Goal: Check status: Check status

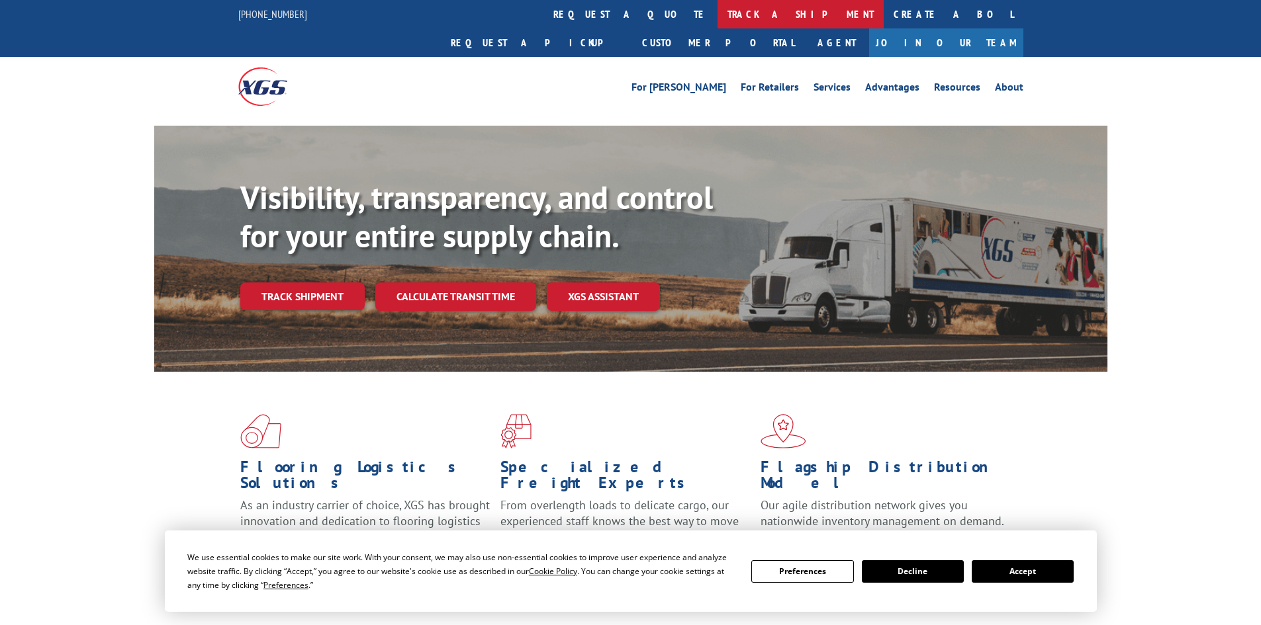
click at [717, 3] on link "track a shipment" at bounding box center [800, 14] width 166 height 28
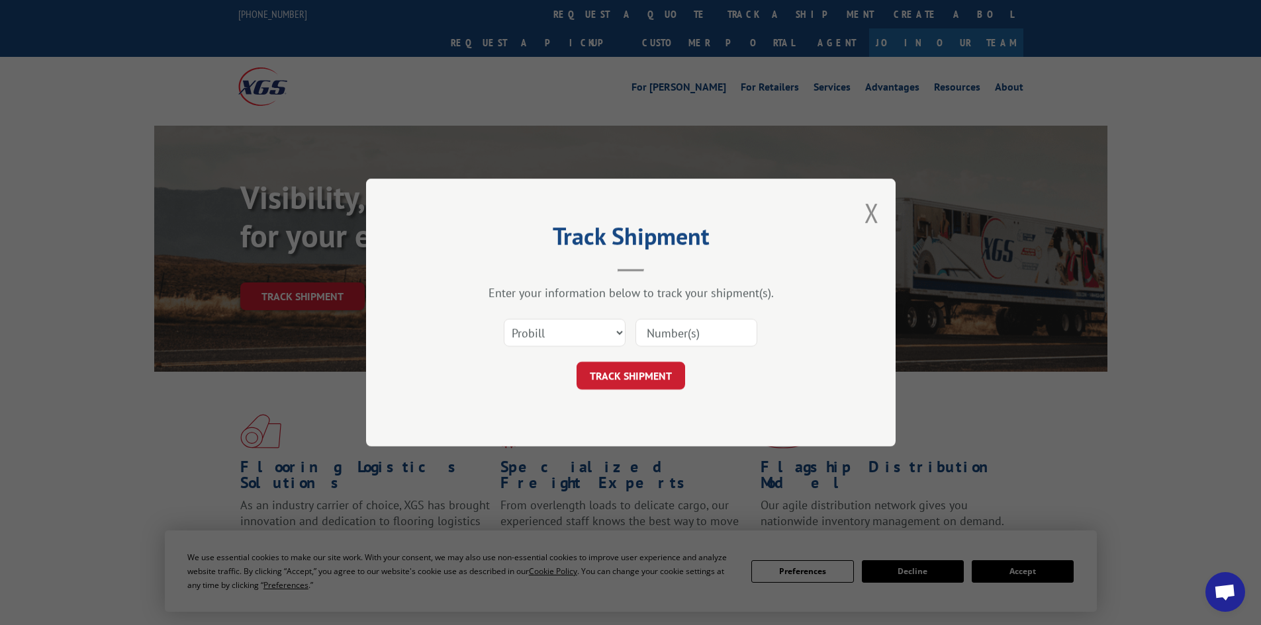
click at [697, 335] on input at bounding box center [696, 333] width 122 height 28
paste input "17477565"
type input "17477565"
click at [670, 382] on button "TRACK SHIPMENT" at bounding box center [630, 376] width 109 height 28
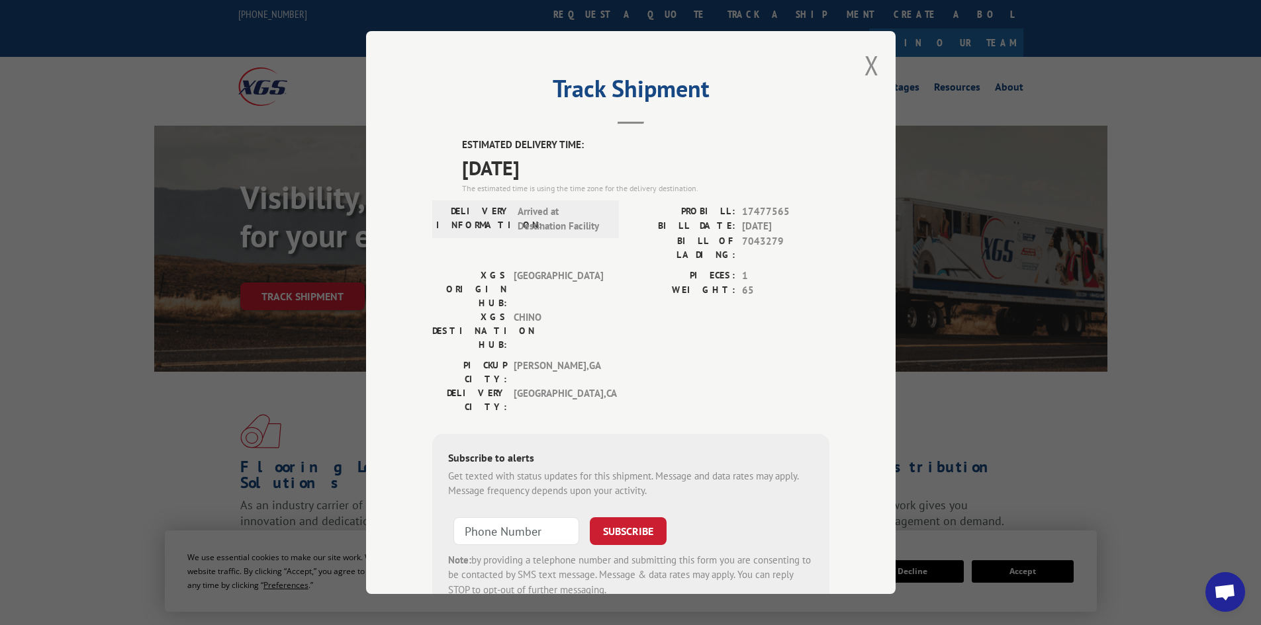
drag, startPoint x: 449, startPoint y: 128, endPoint x: 568, endPoint y: 167, distance: 124.5
click at [568, 167] on div "Track Shipment ESTIMATED DELIVERY TIME: [DATE] The estimated time is using the …" at bounding box center [630, 312] width 529 height 563
copy div "ESTIMATED DELIVERY TIME: [DATE]"
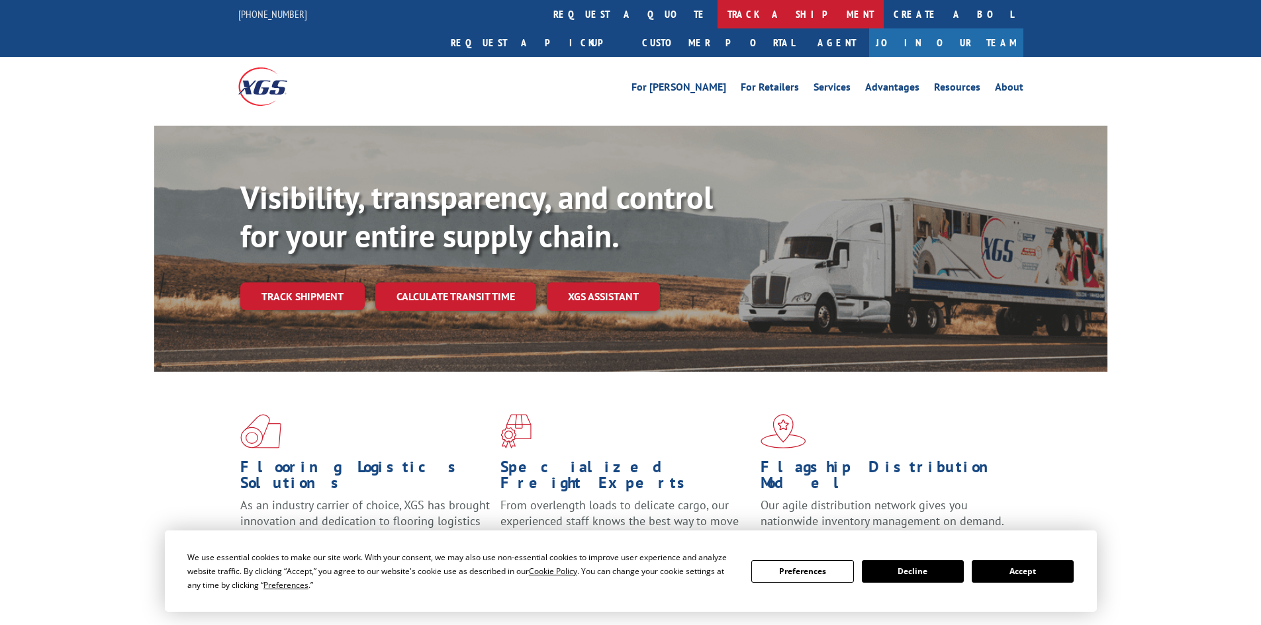
click at [717, 5] on link "track a shipment" at bounding box center [800, 14] width 166 height 28
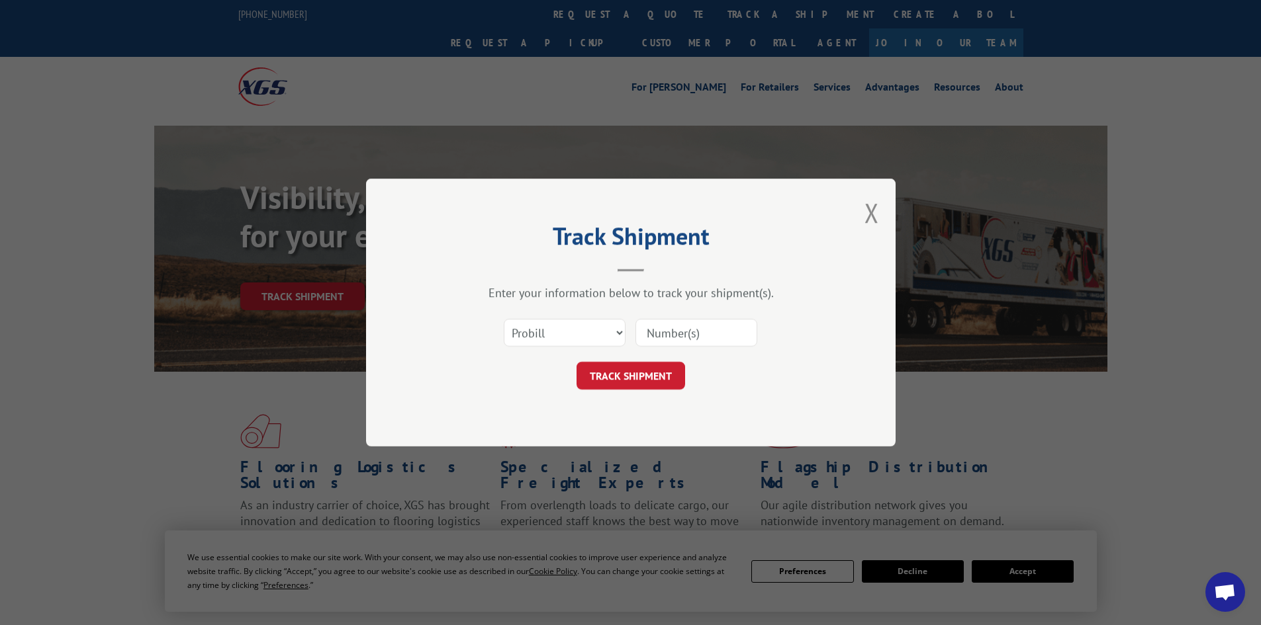
click at [691, 341] on input at bounding box center [696, 333] width 122 height 28
paste input "17233276"
type input "17233276"
click at [608, 368] on button "TRACK SHIPMENT" at bounding box center [630, 376] width 109 height 28
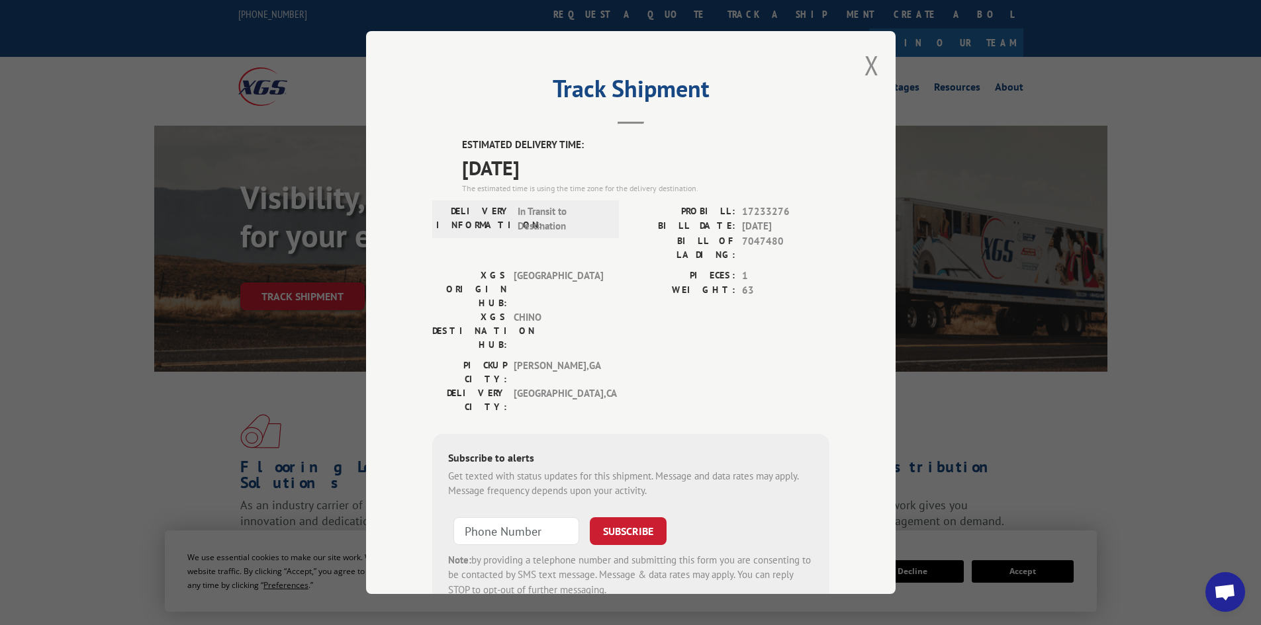
drag, startPoint x: 468, startPoint y: 155, endPoint x: 578, endPoint y: 169, distance: 110.7
click at [578, 169] on div "Track Shipment ESTIMATED DELIVERY TIME: 10/06/2025 The estimated time is using …" at bounding box center [630, 312] width 529 height 563
copy div "ESTIMATED DELIVERY TIME: 10/06/2025"
